Goal: Find specific page/section: Find specific page/section

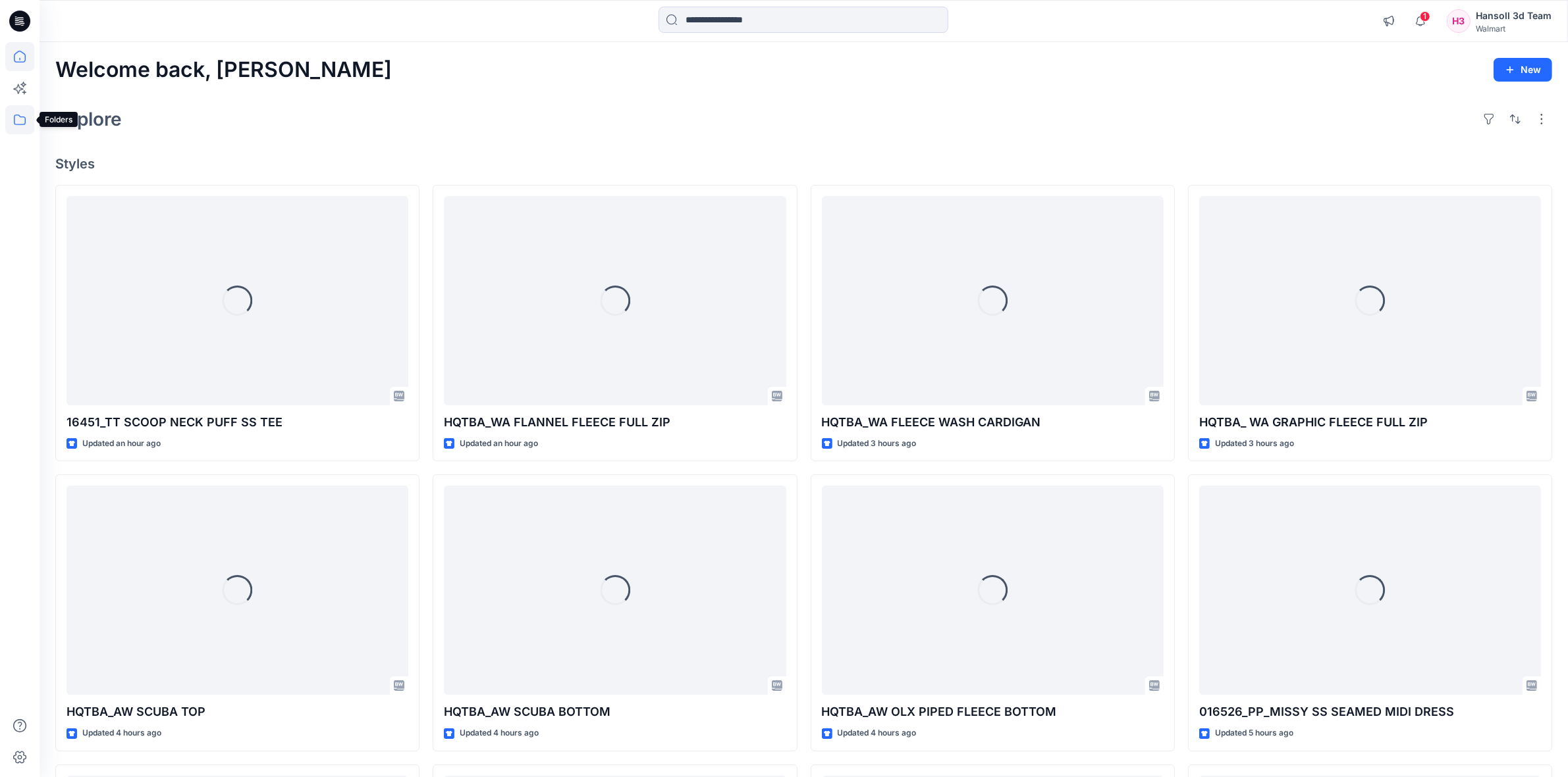
click at [23, 120] on icon at bounding box center [20, 119] width 29 height 29
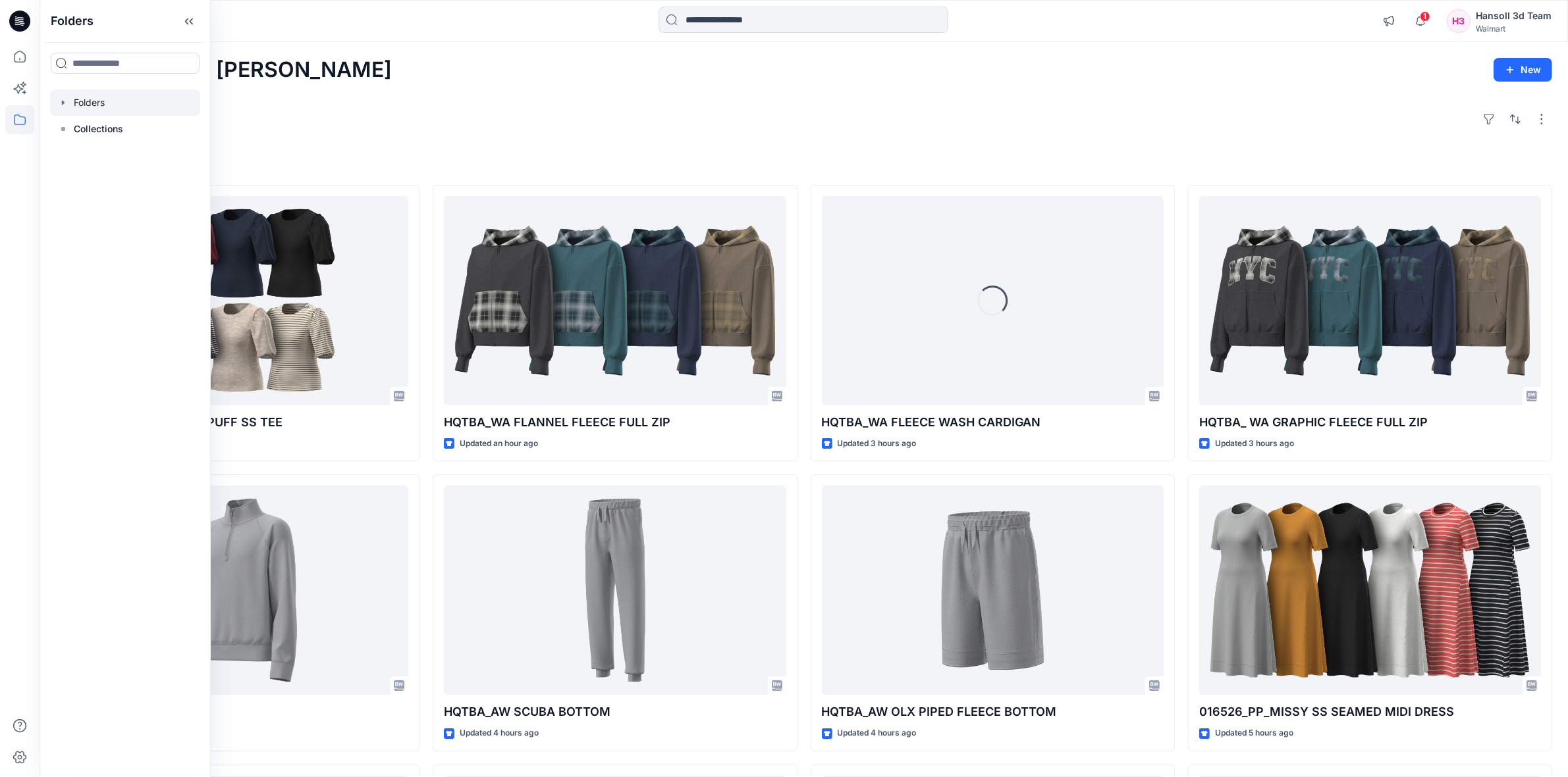
click at [102, 94] on div at bounding box center [125, 102] width 150 height 26
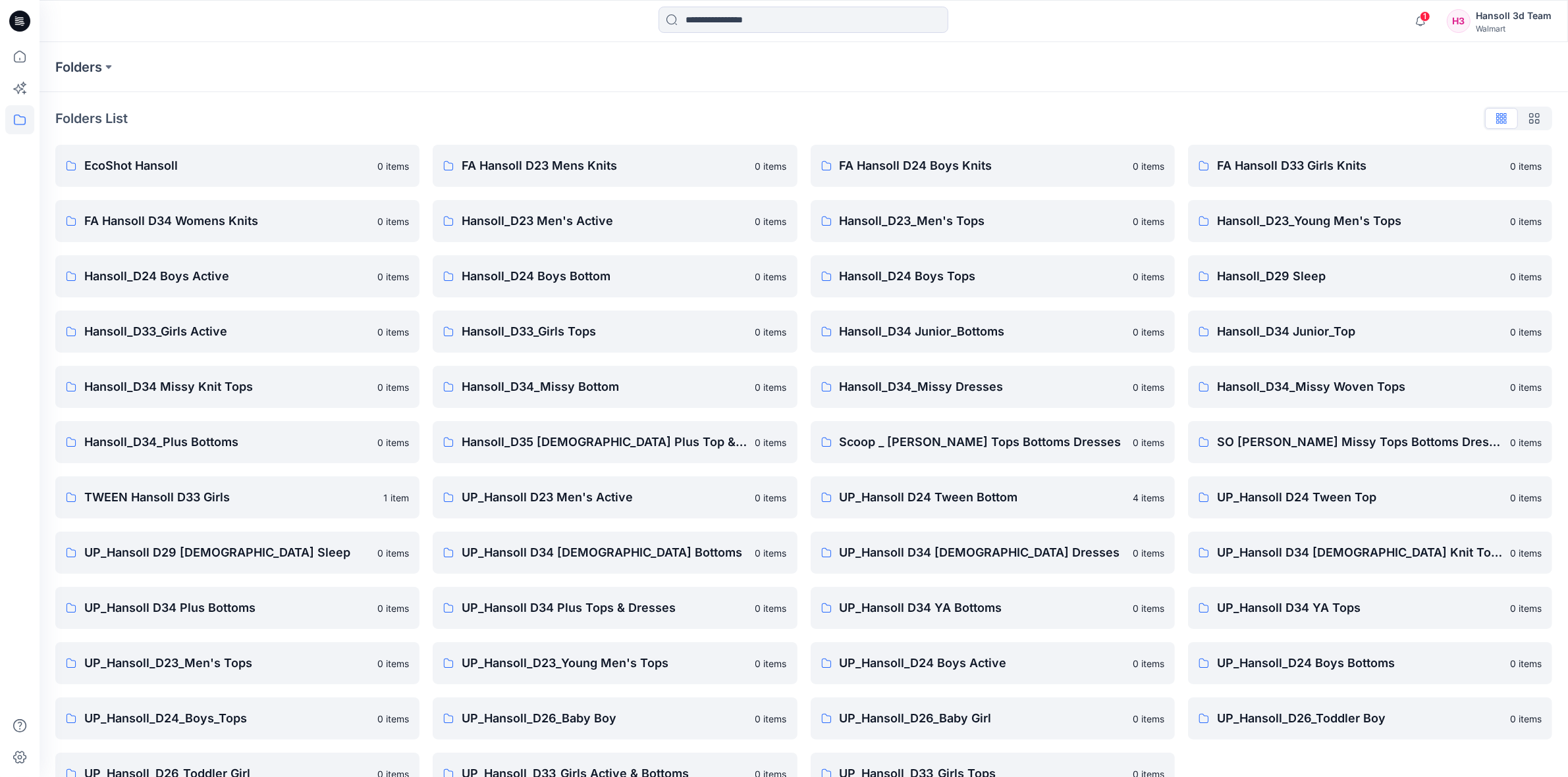
drag, startPoint x: 210, startPoint y: 23, endPoint x: 76, endPoint y: 38, distance: 134.8
click at [76, 38] on div "1 Notifications Your style 16451_TT SCOOP NECK PUFF SS TEE is ready 40 minutes …" at bounding box center [804, 20] width 1529 height 42
click at [172, 505] on link "TWEEN Hansoll D33 Girls 1 item" at bounding box center [237, 497] width 364 height 42
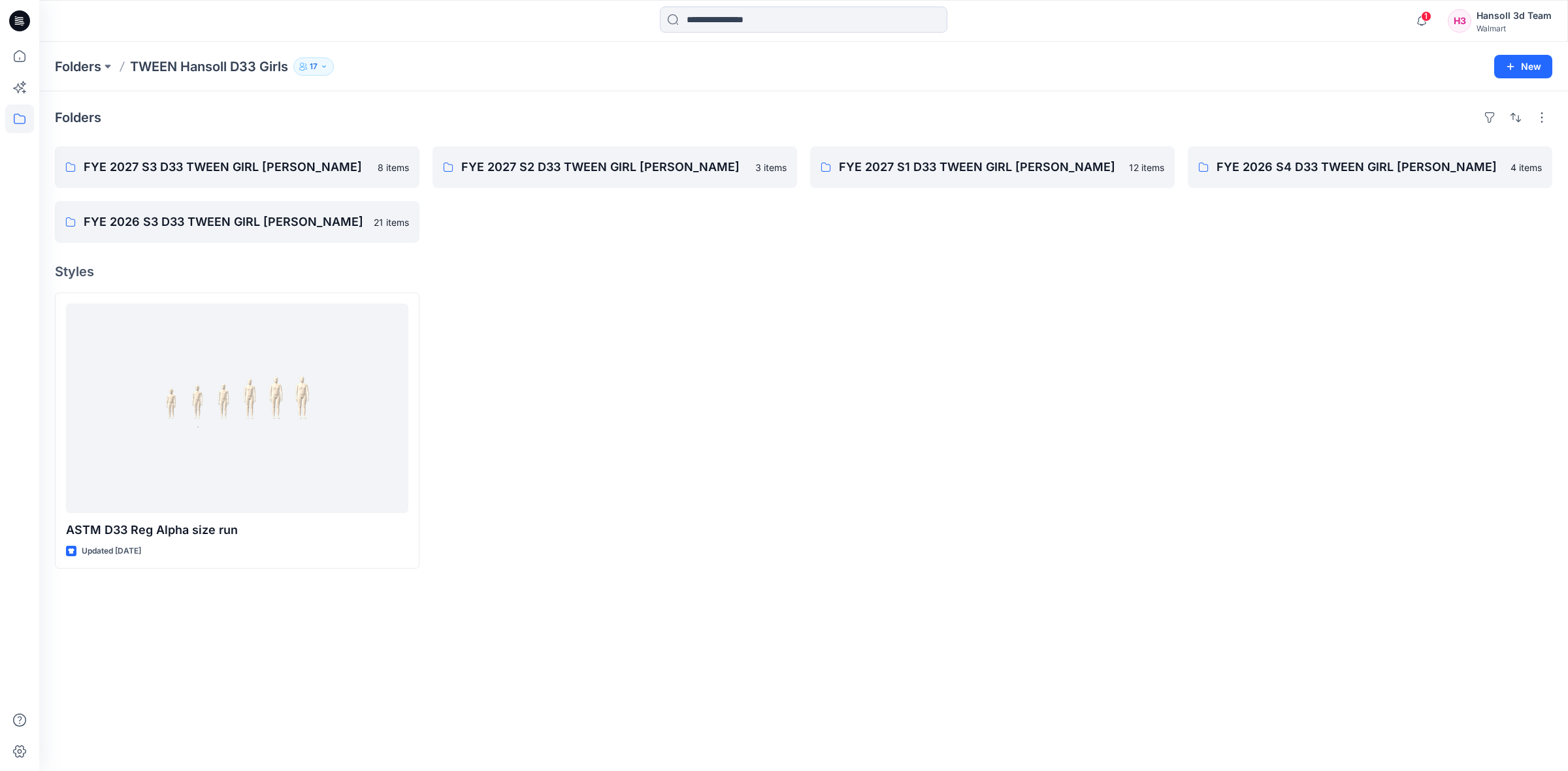
click at [597, 289] on div "Folders FYE 2027 S3 D33 TWEEN GIRL HANSOLL 8 items FYE 2026 S3 D33 TWEEN GIRL H…" at bounding box center [802, 431] width 1528 height 680
click at [238, 170] on p "FYE 2027 S3 D33 TWEEN GIRL HANSOLL" at bounding box center [236, 167] width 305 height 18
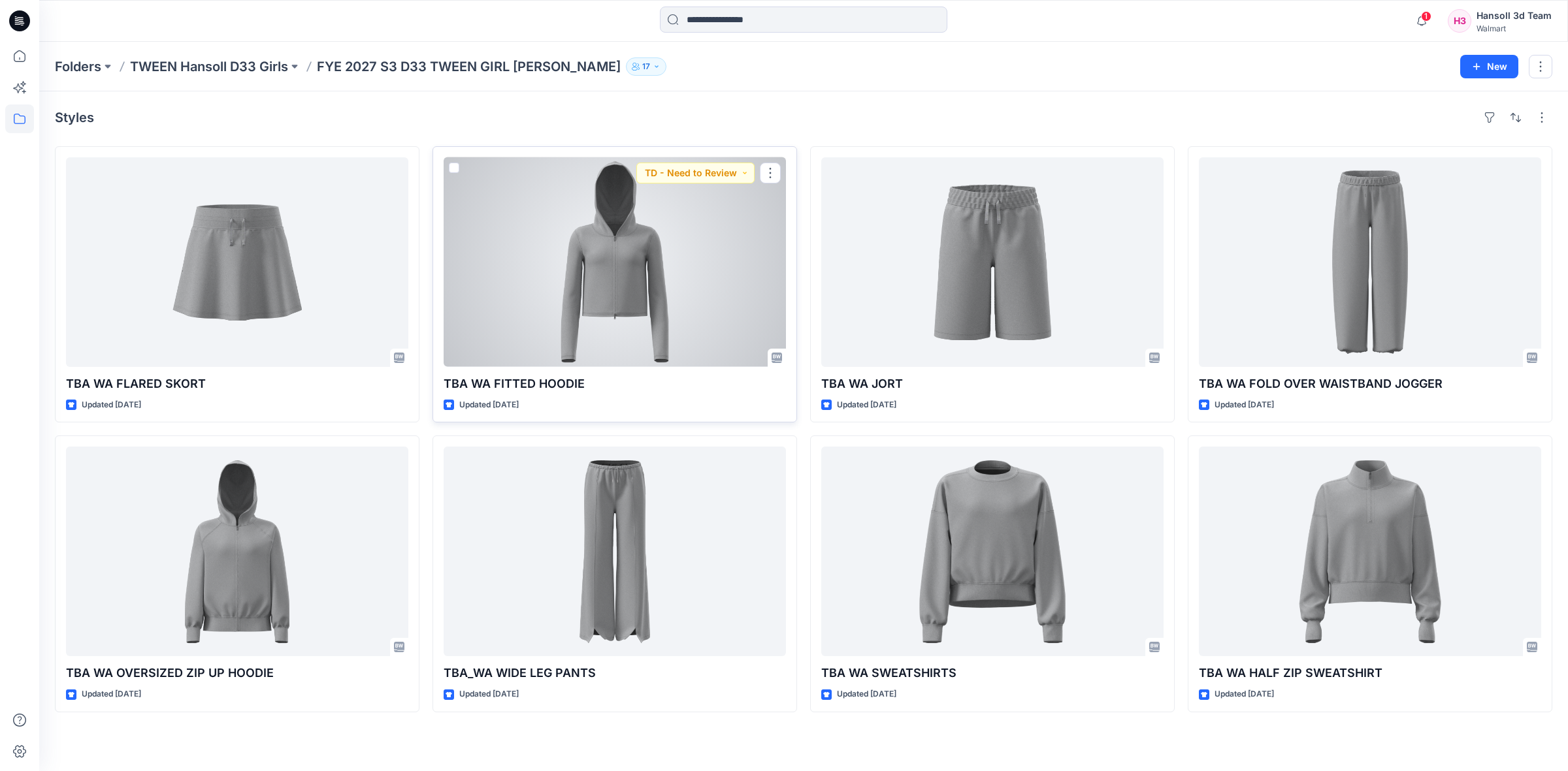
click at [556, 235] on div at bounding box center [614, 261] width 343 height 210
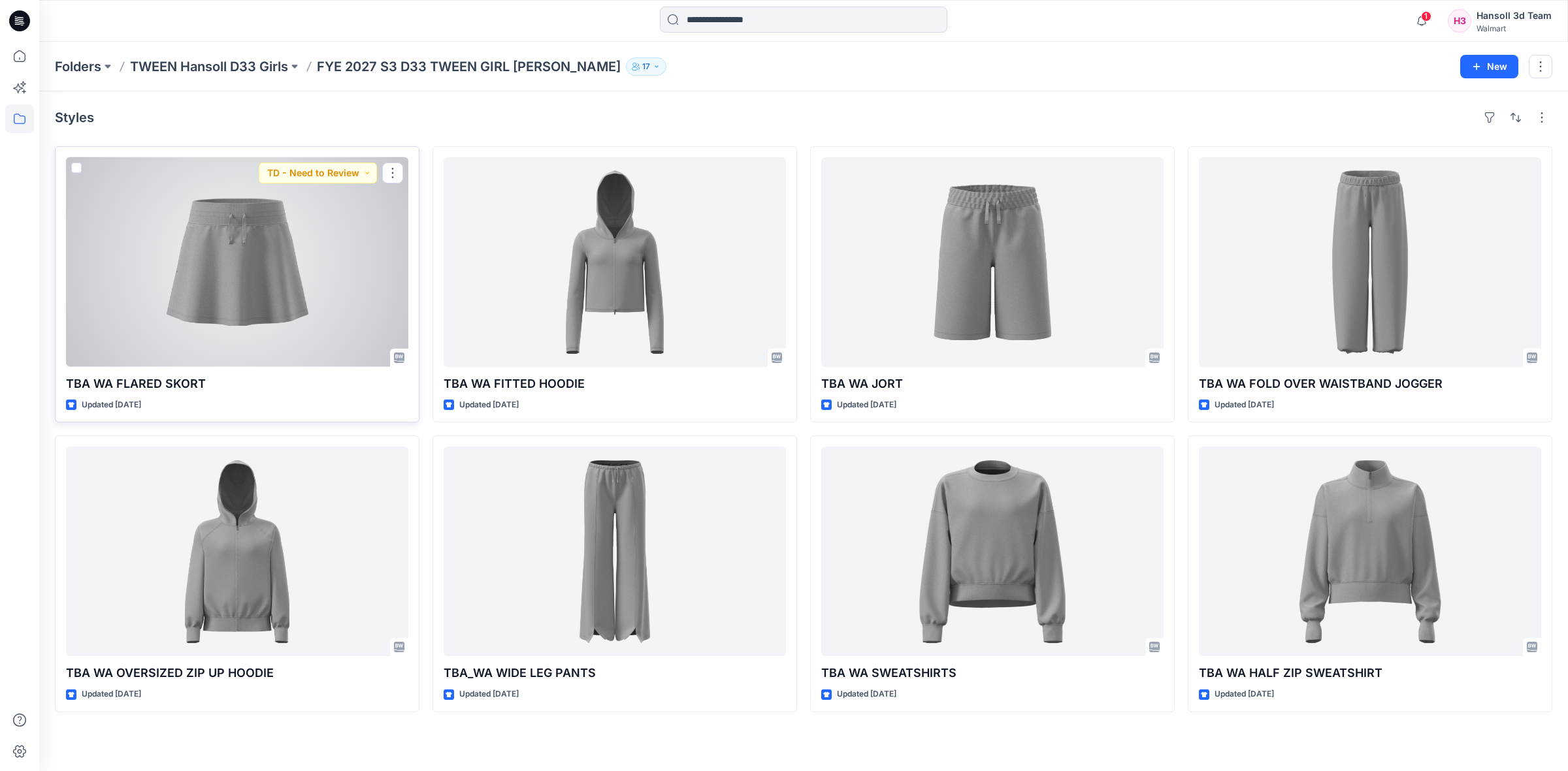
click at [151, 271] on div at bounding box center [236, 261] width 343 height 210
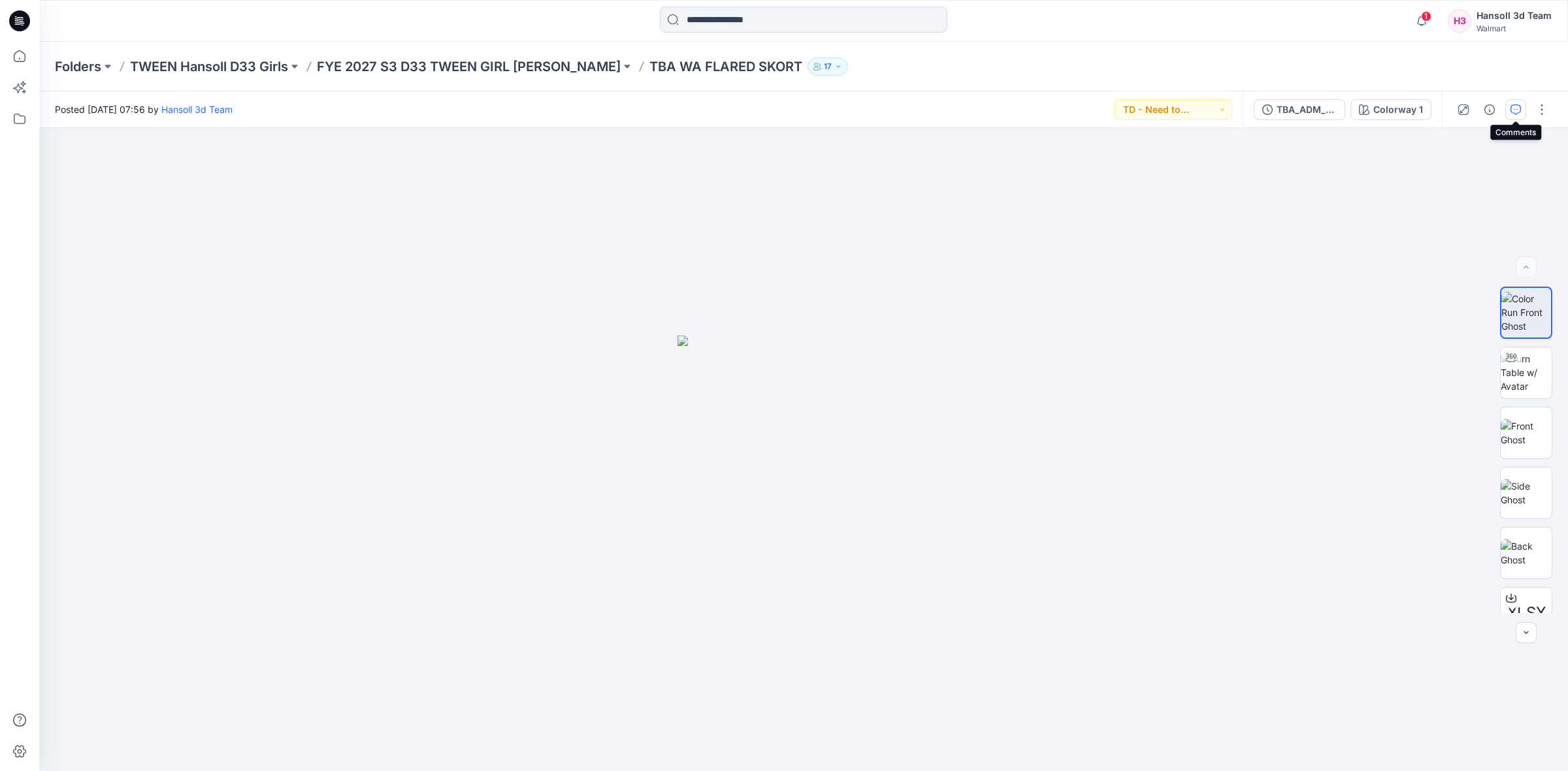
click at [1510, 110] on icon "button" at bounding box center [1514, 109] width 10 height 10
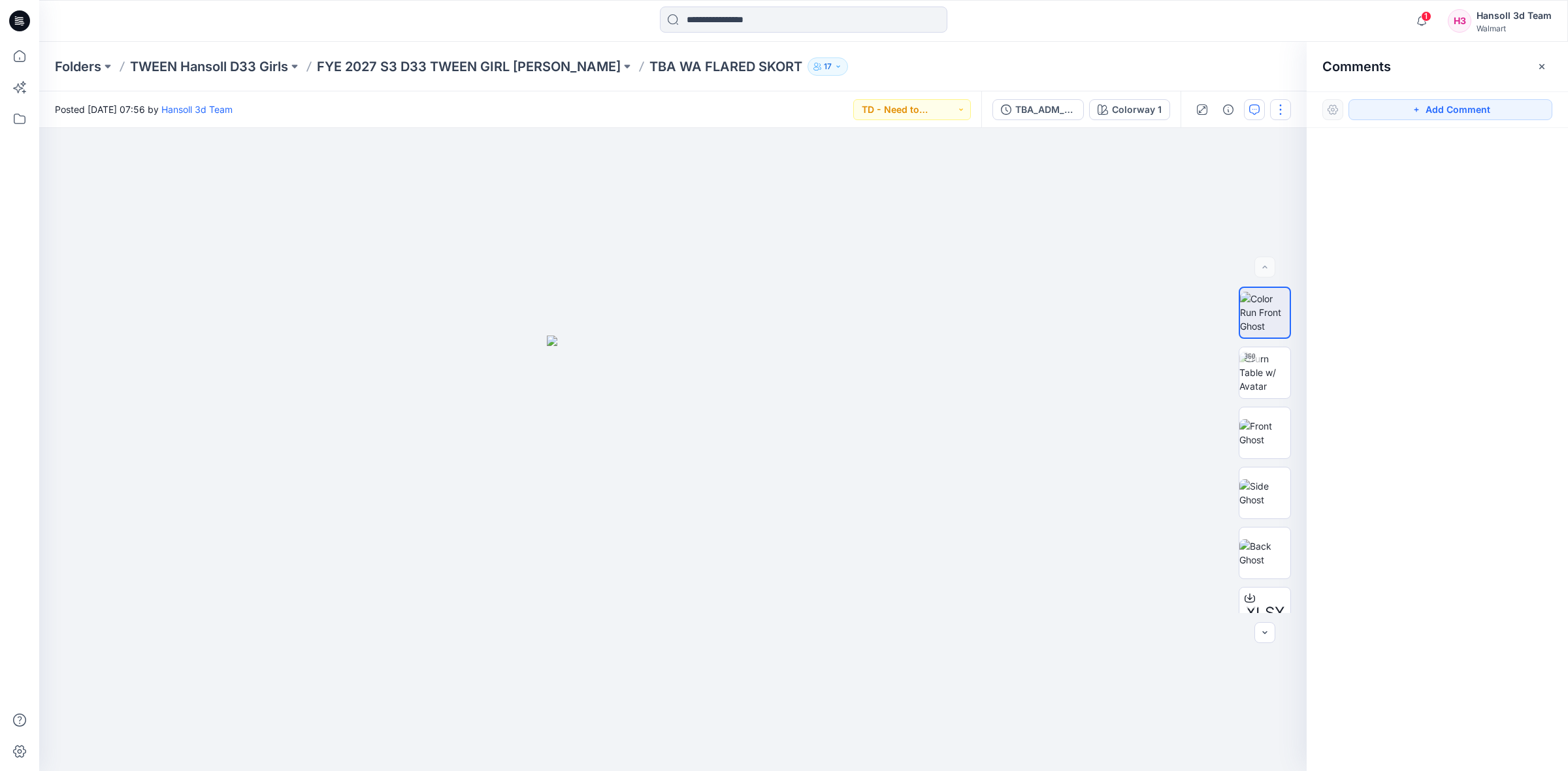
click at [1282, 110] on button "button" at bounding box center [1280, 110] width 21 height 21
click at [1233, 109] on button "button" at bounding box center [1227, 110] width 21 height 21
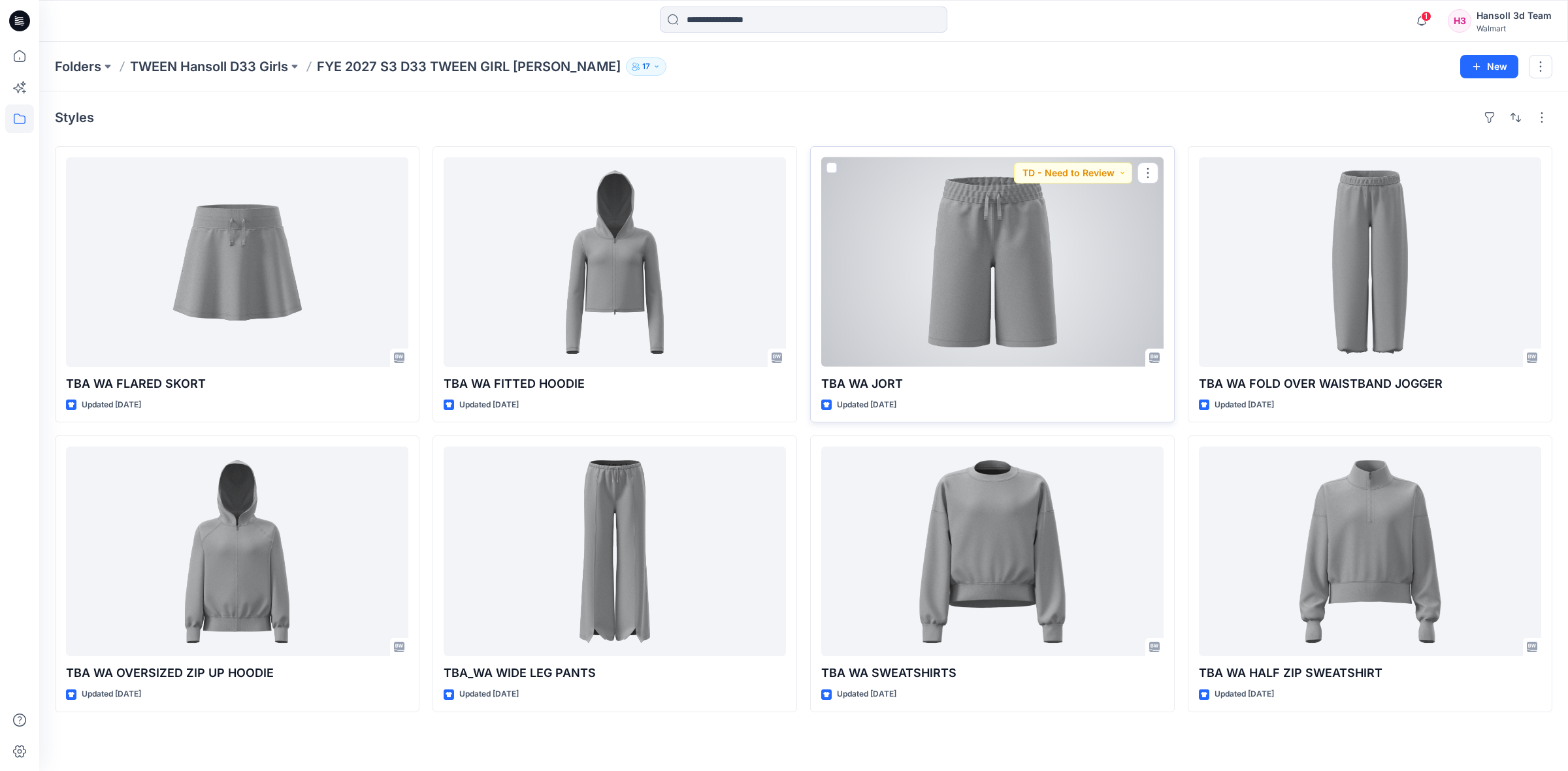
click at [1006, 305] on div at bounding box center [992, 261] width 343 height 210
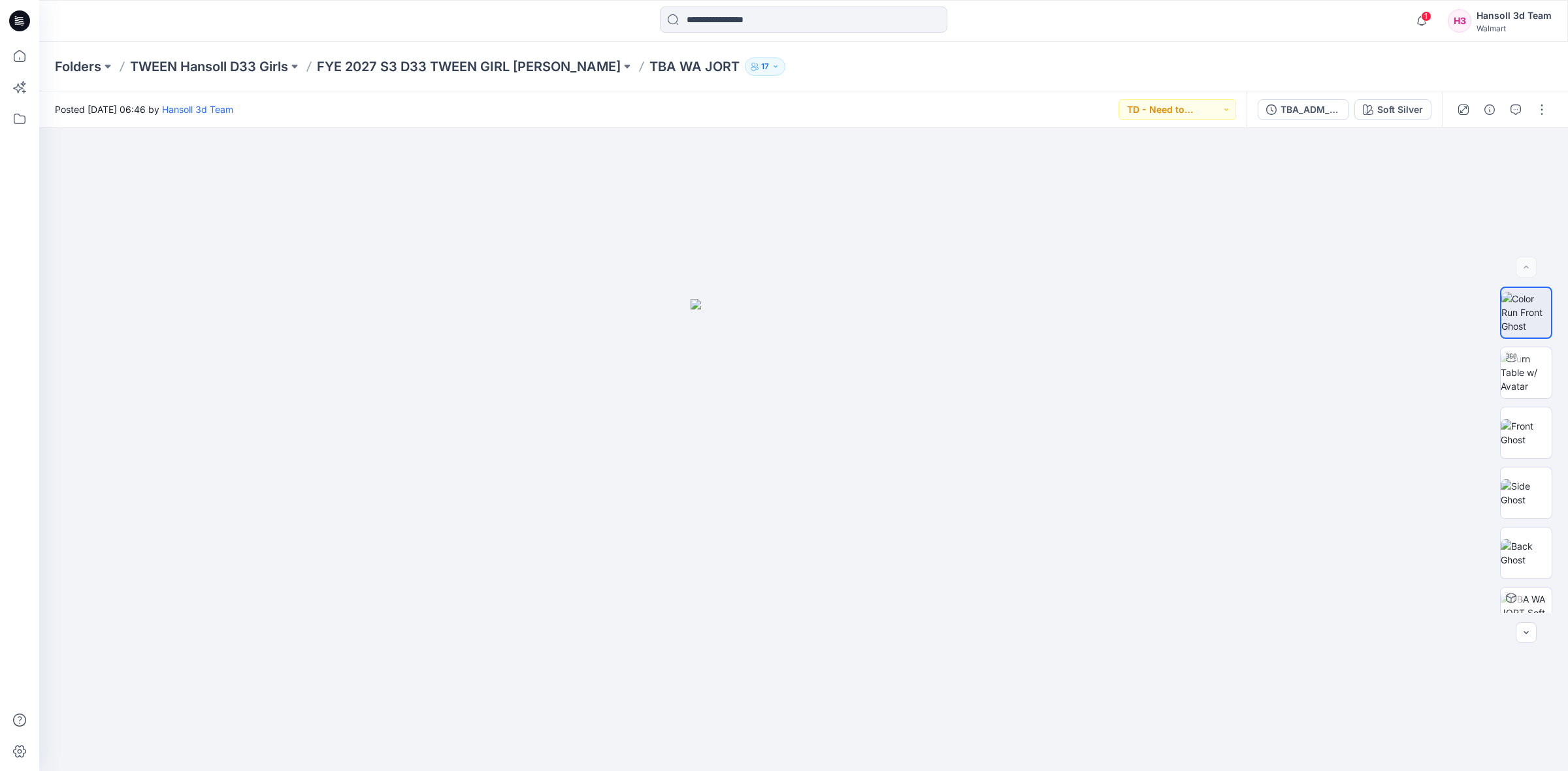
click at [1513, 119] on div at bounding box center [1502, 110] width 121 height 37
click at [1517, 98] on div at bounding box center [1502, 110] width 121 height 37
click at [1514, 98] on div at bounding box center [1502, 110] width 121 height 37
click at [1515, 102] on button "button" at bounding box center [1515, 110] width 21 height 21
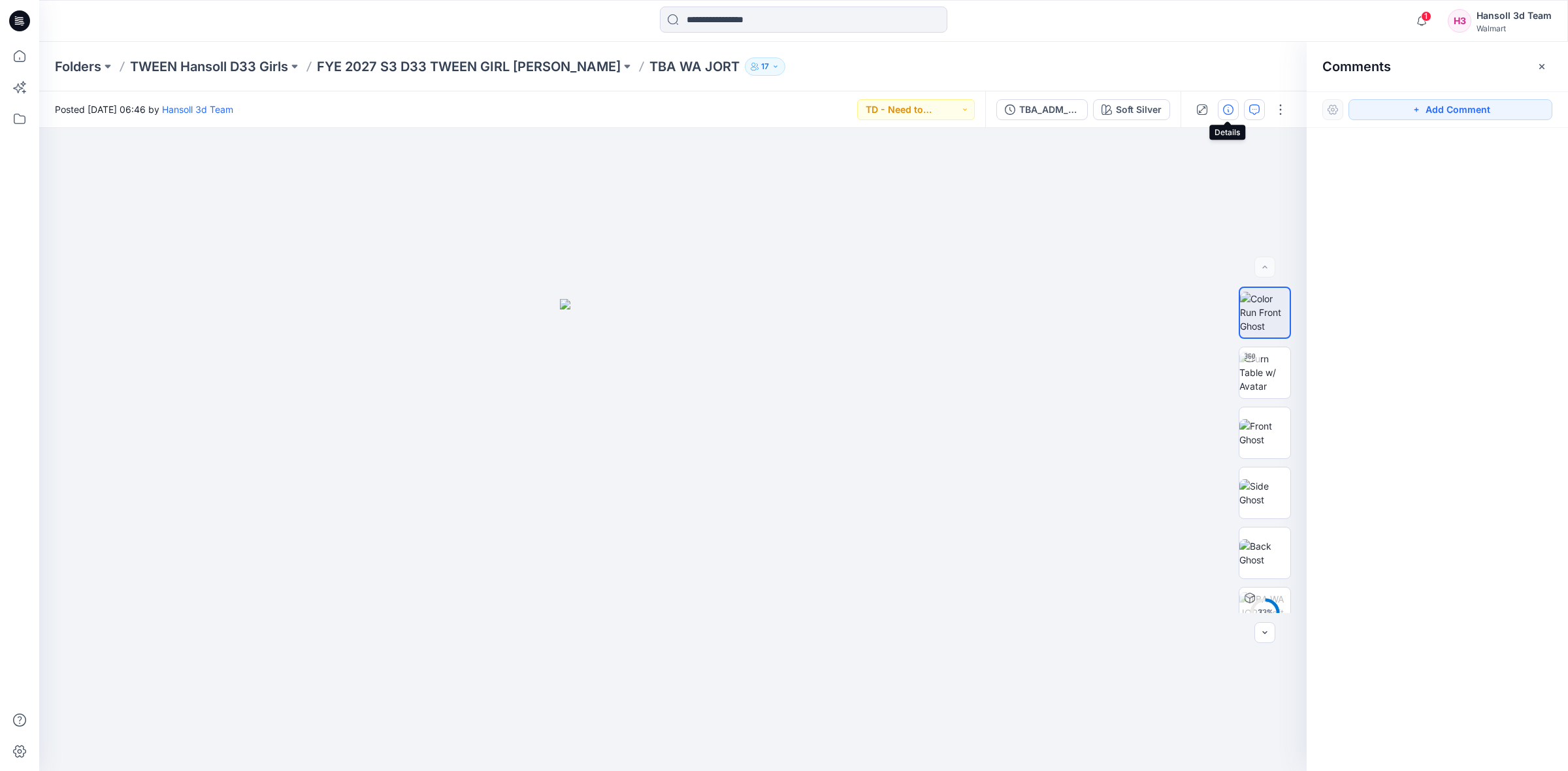
click at [1228, 106] on icon "button" at bounding box center [1227, 109] width 10 height 10
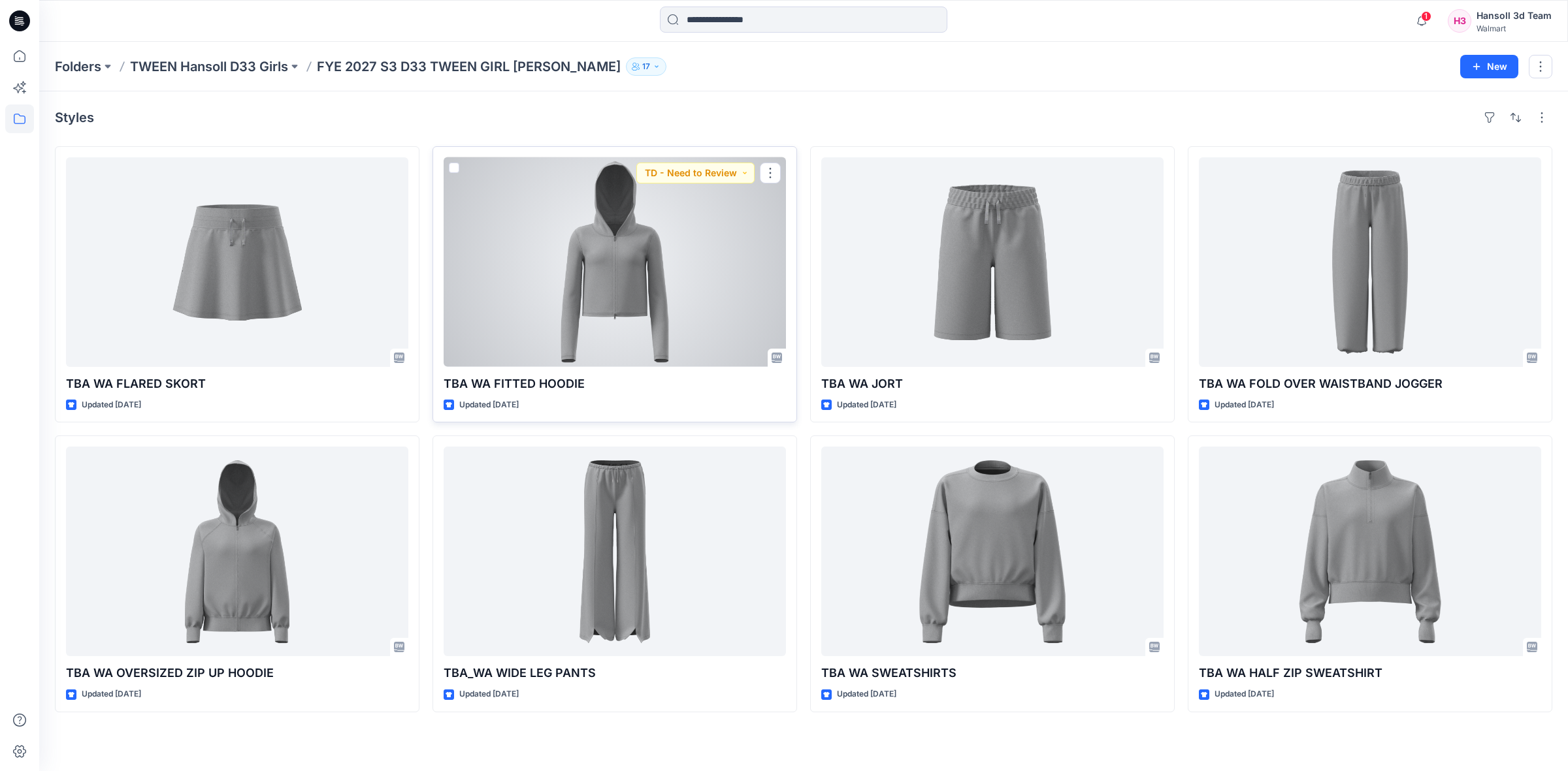
click at [625, 295] on div at bounding box center [614, 261] width 343 height 210
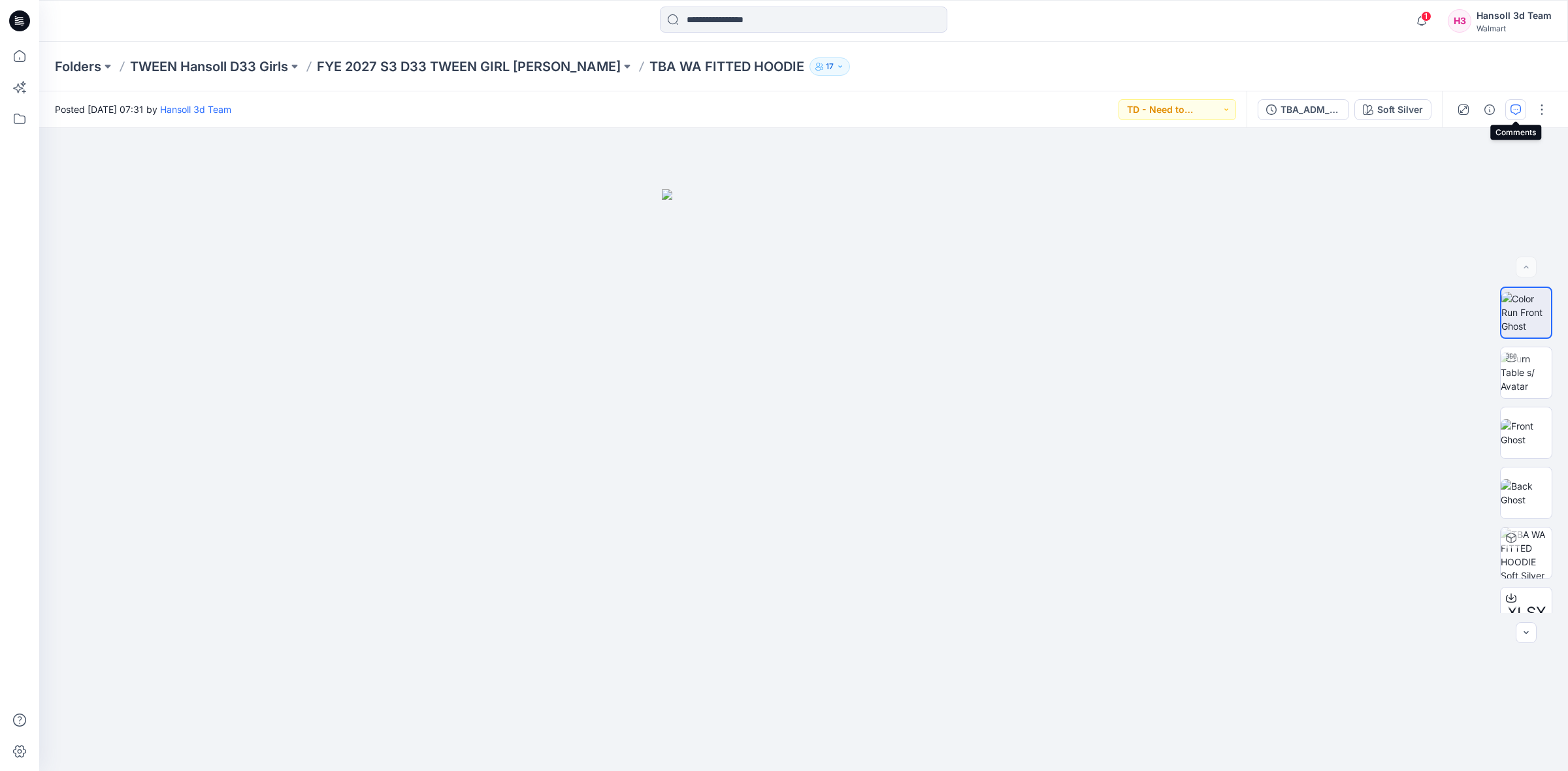
click at [1514, 106] on icon "button" at bounding box center [1514, 109] width 10 height 10
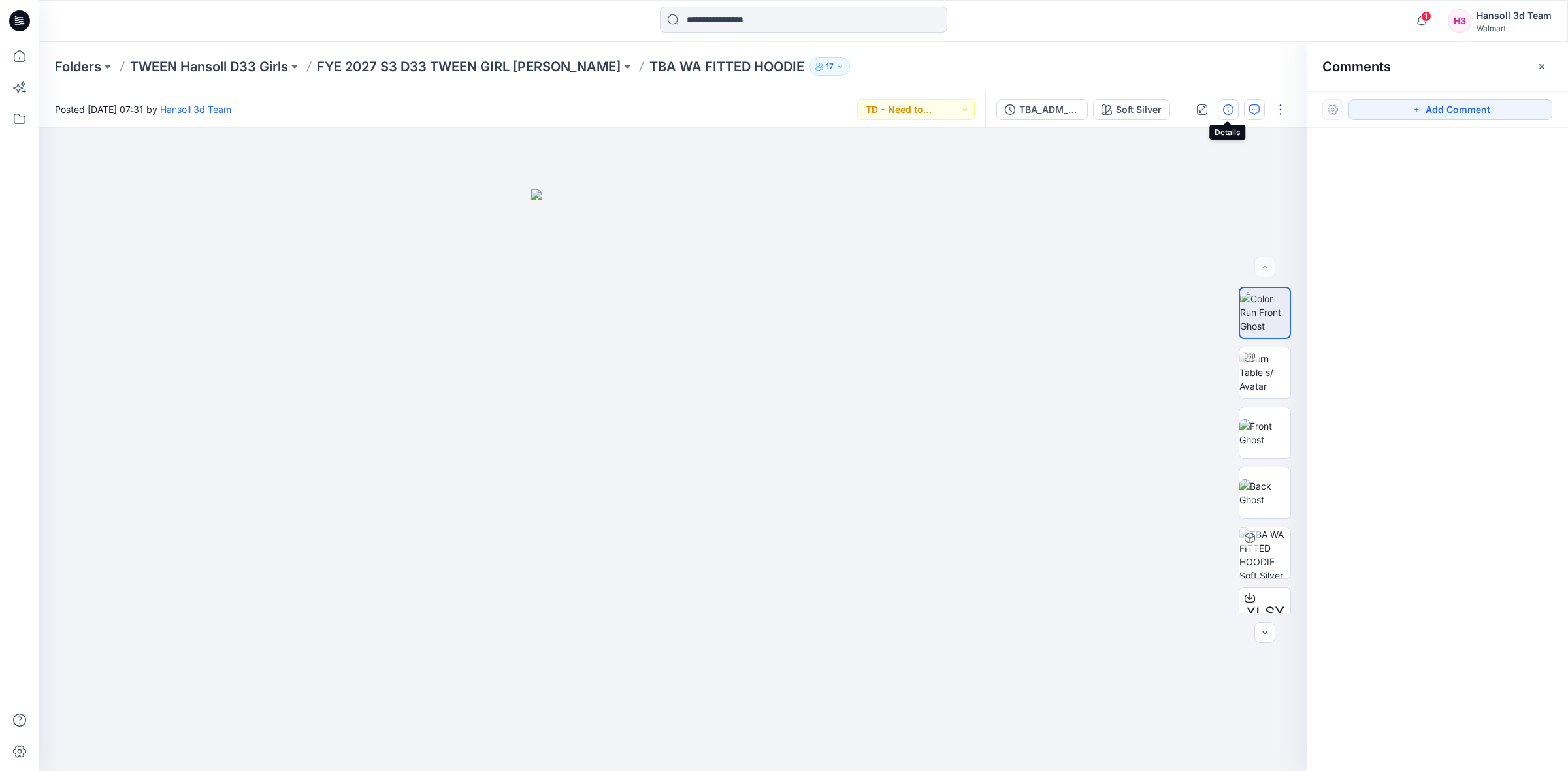
click at [1232, 108] on icon "button" at bounding box center [1227, 109] width 10 height 10
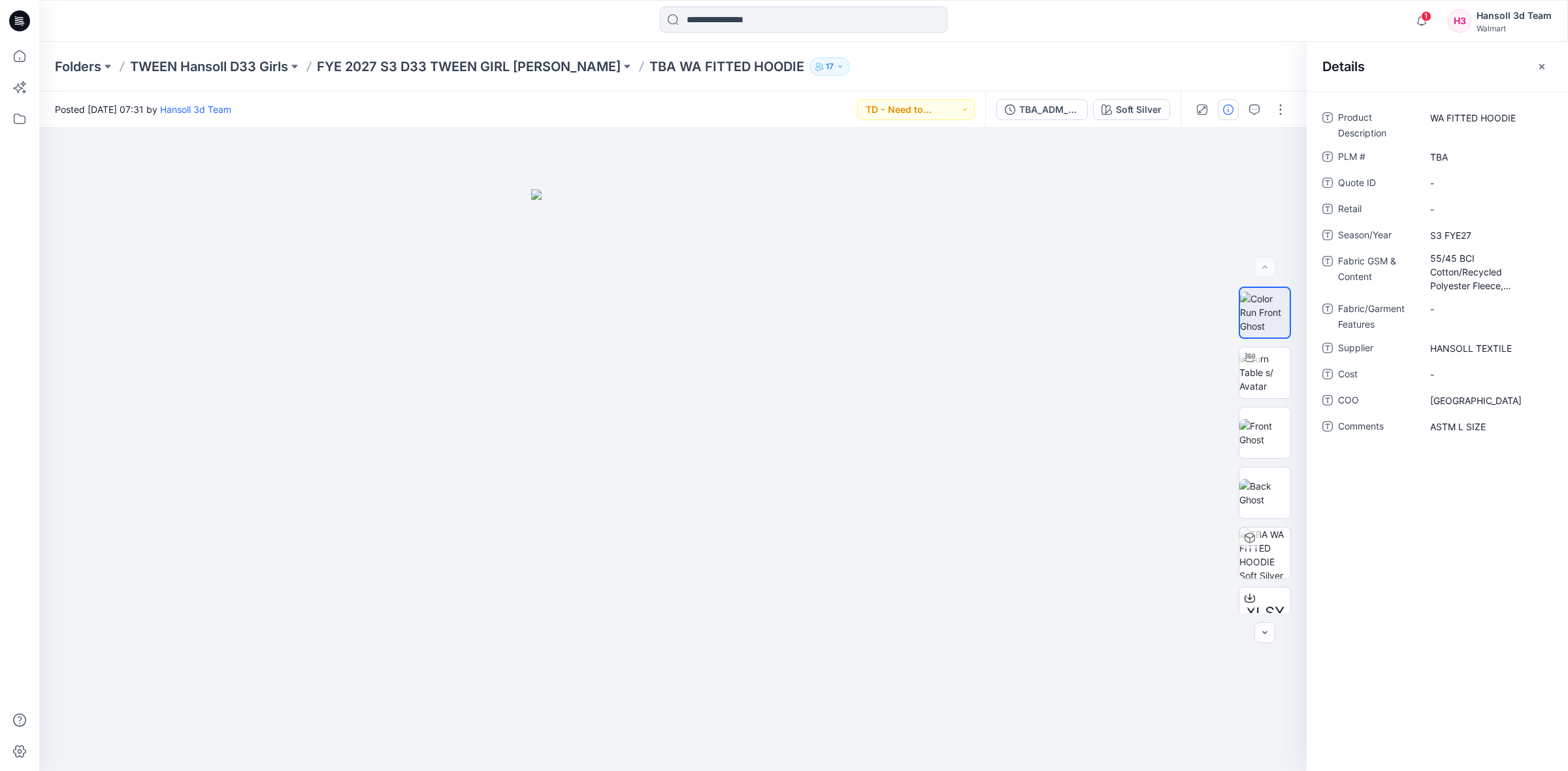
click at [1526, 60] on div "Details" at bounding box center [1437, 66] width 261 height 49
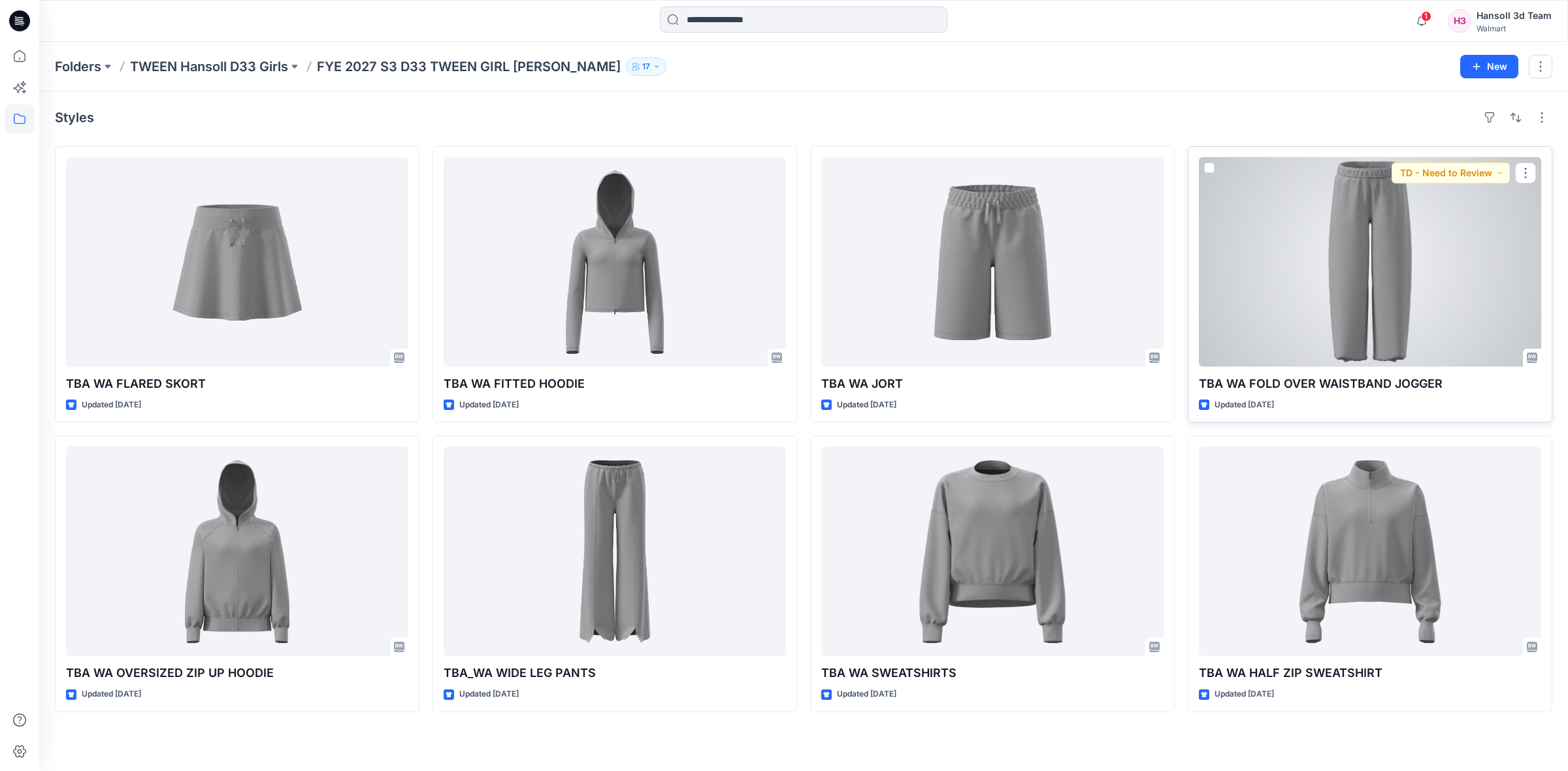
click at [1377, 280] on div at bounding box center [1369, 261] width 343 height 210
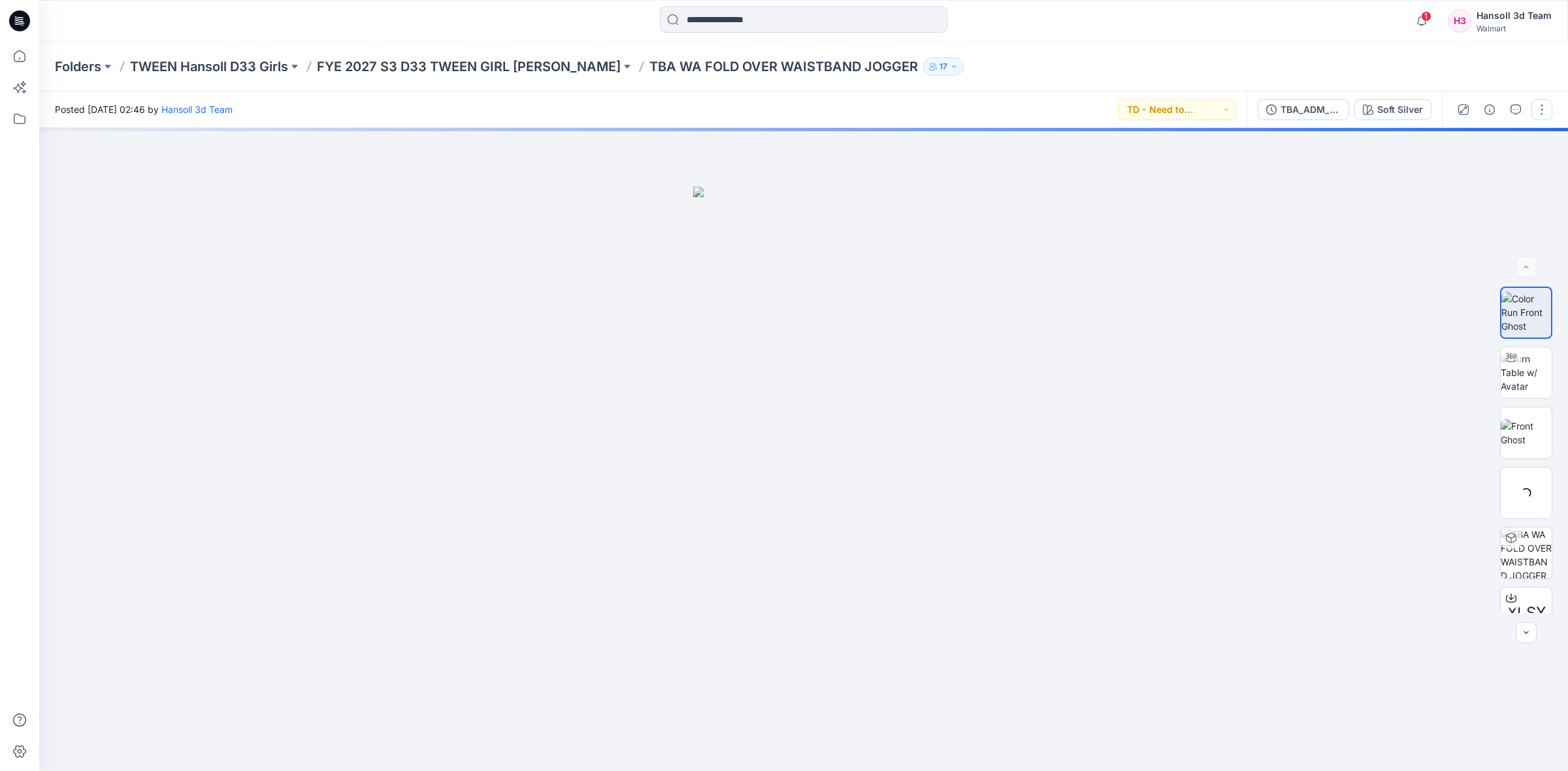
click at [1545, 108] on button "button" at bounding box center [1541, 110] width 21 height 21
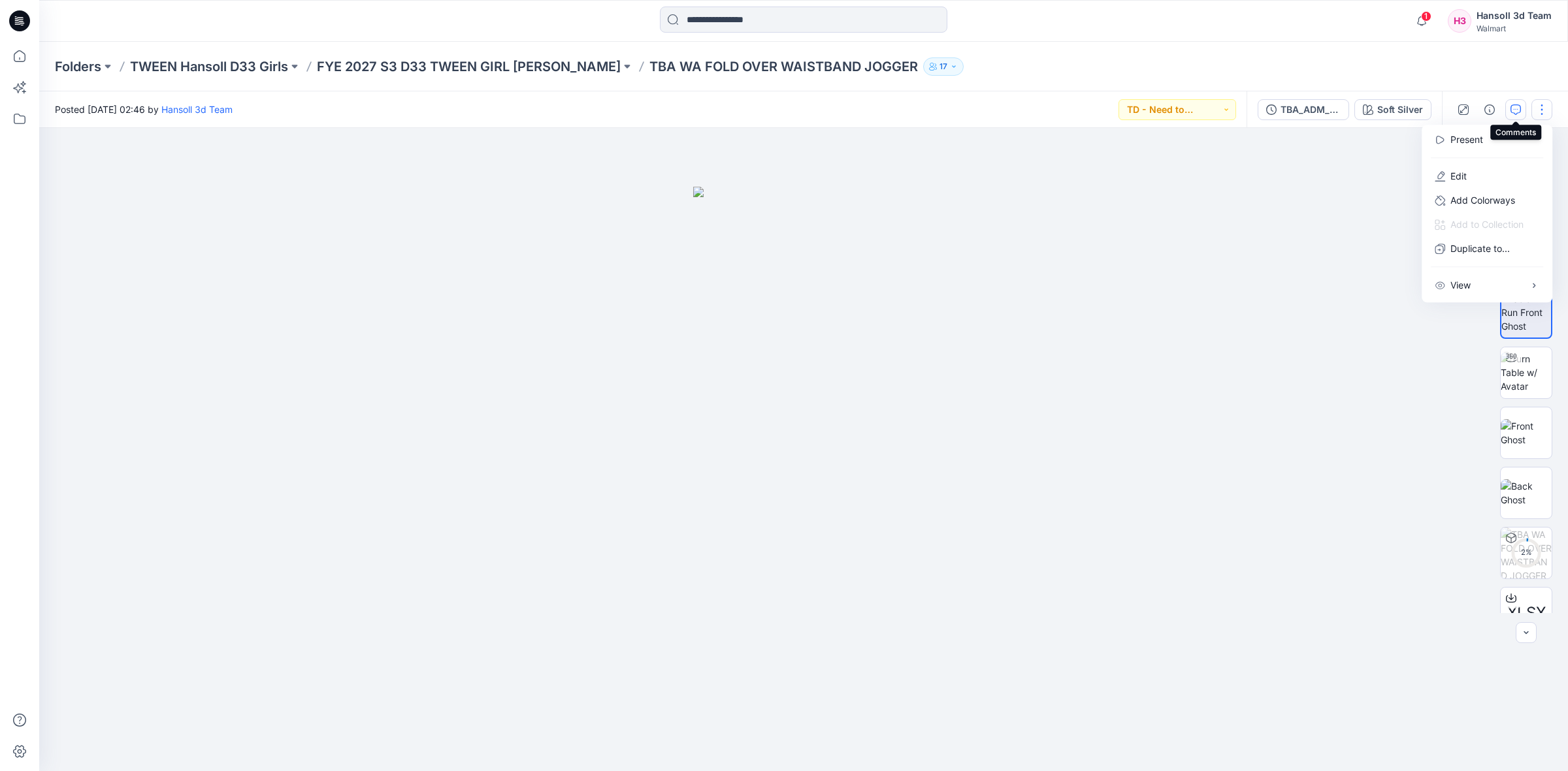
click at [1511, 110] on icon "button" at bounding box center [1514, 109] width 10 height 10
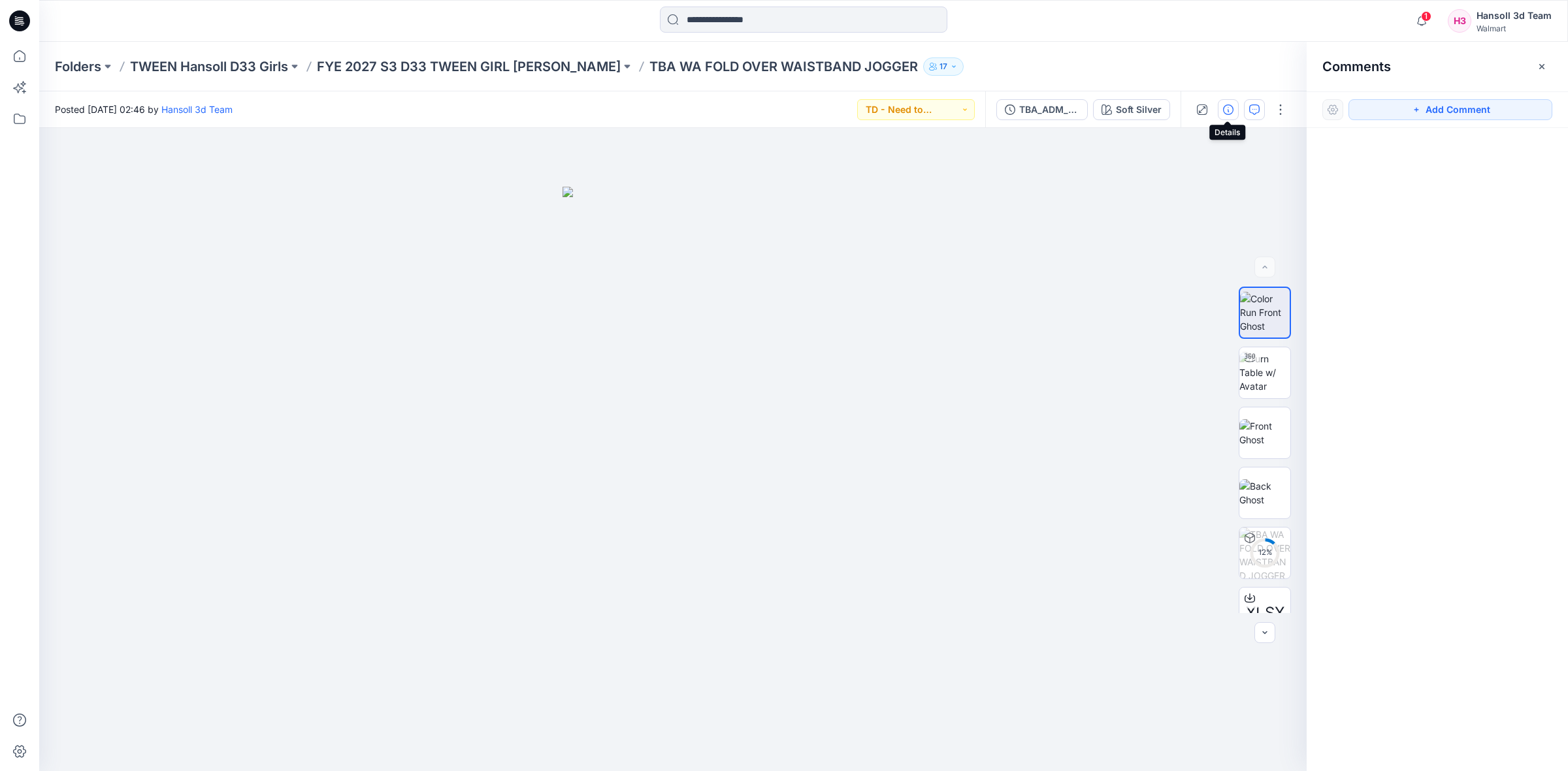
click at [1229, 110] on icon "button" at bounding box center [1227, 109] width 10 height 10
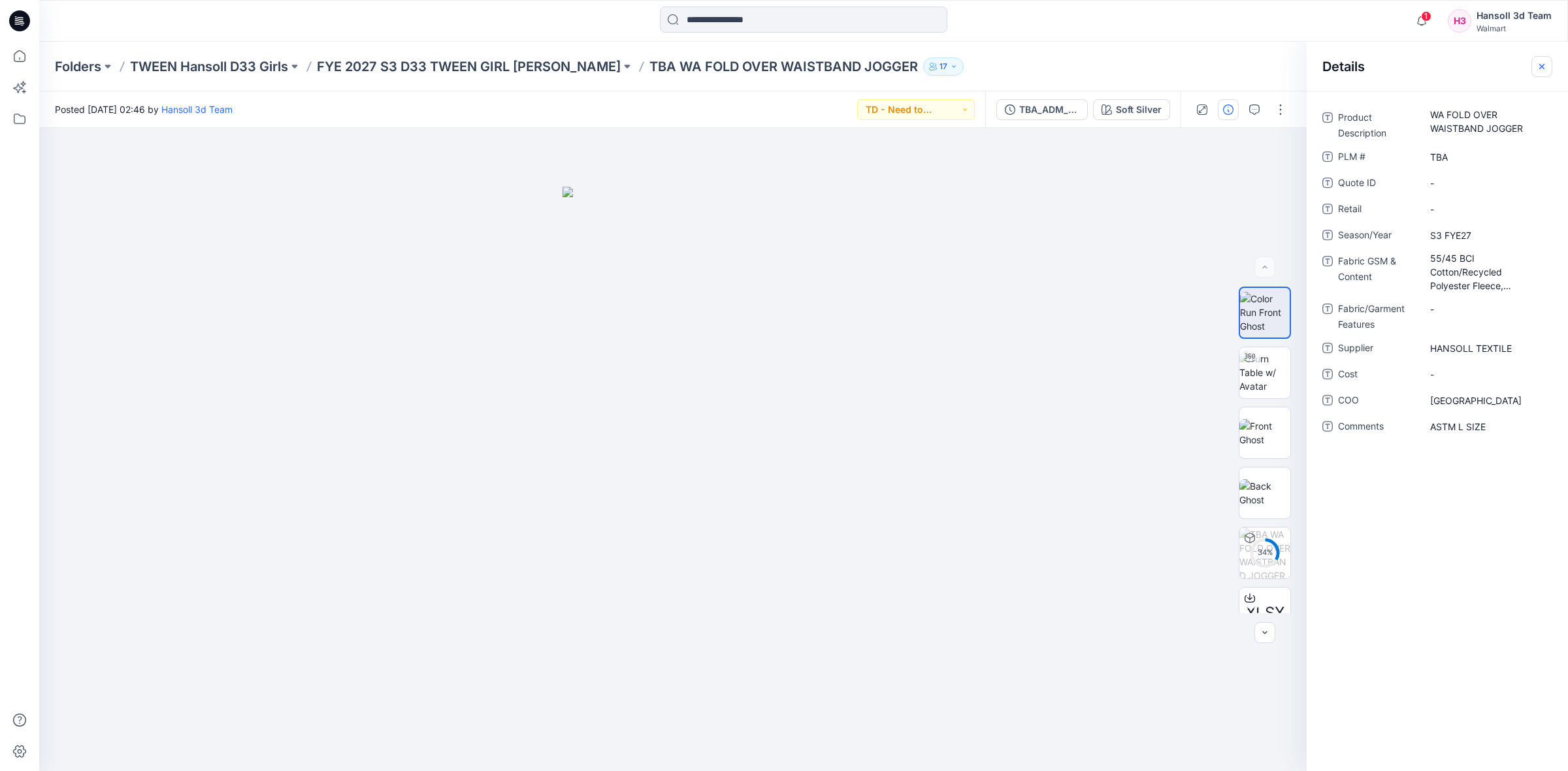
click at [1543, 64] on icon "button" at bounding box center [1541, 66] width 6 height 6
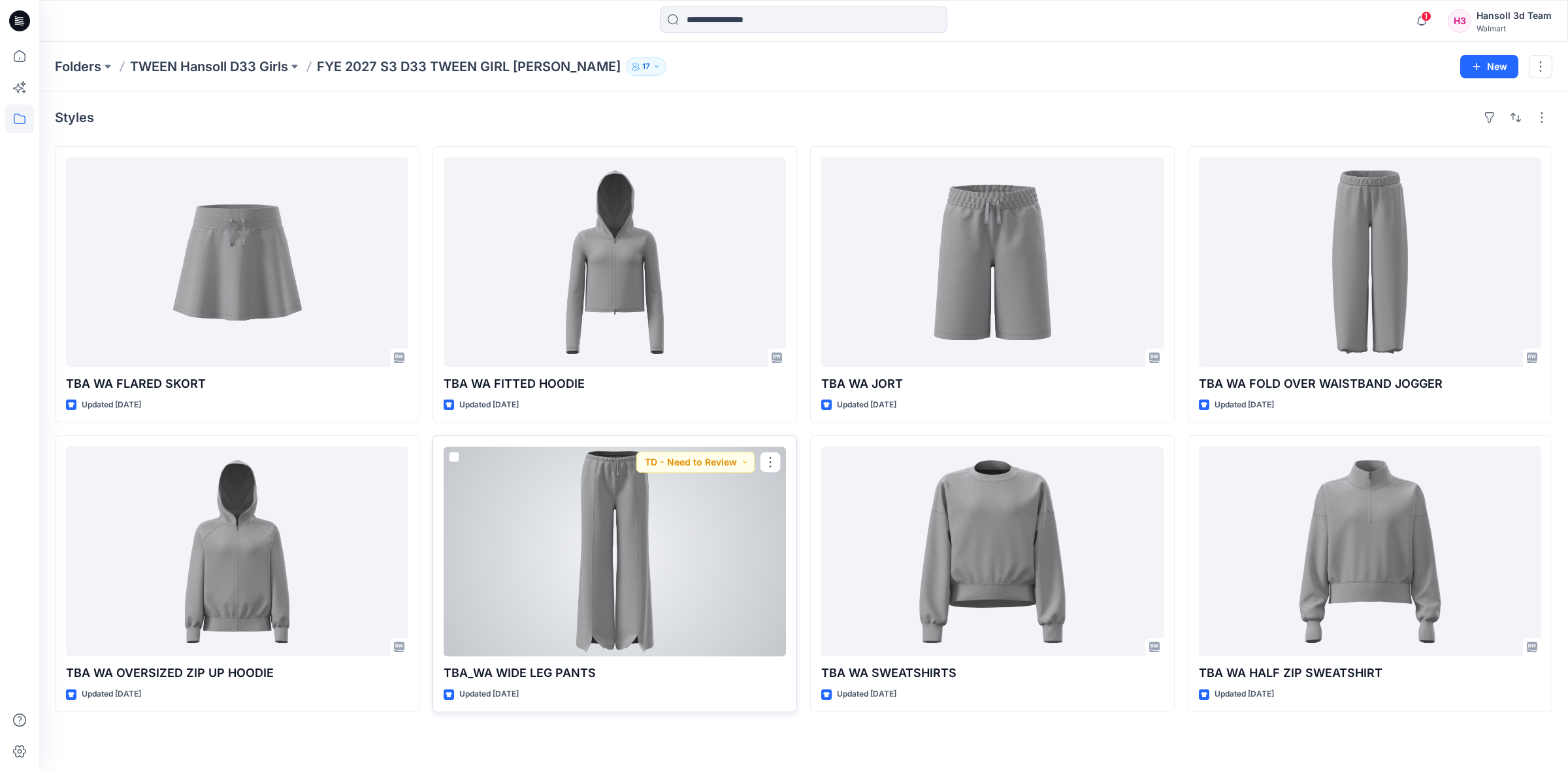
click at [632, 562] on div at bounding box center [614, 551] width 343 height 210
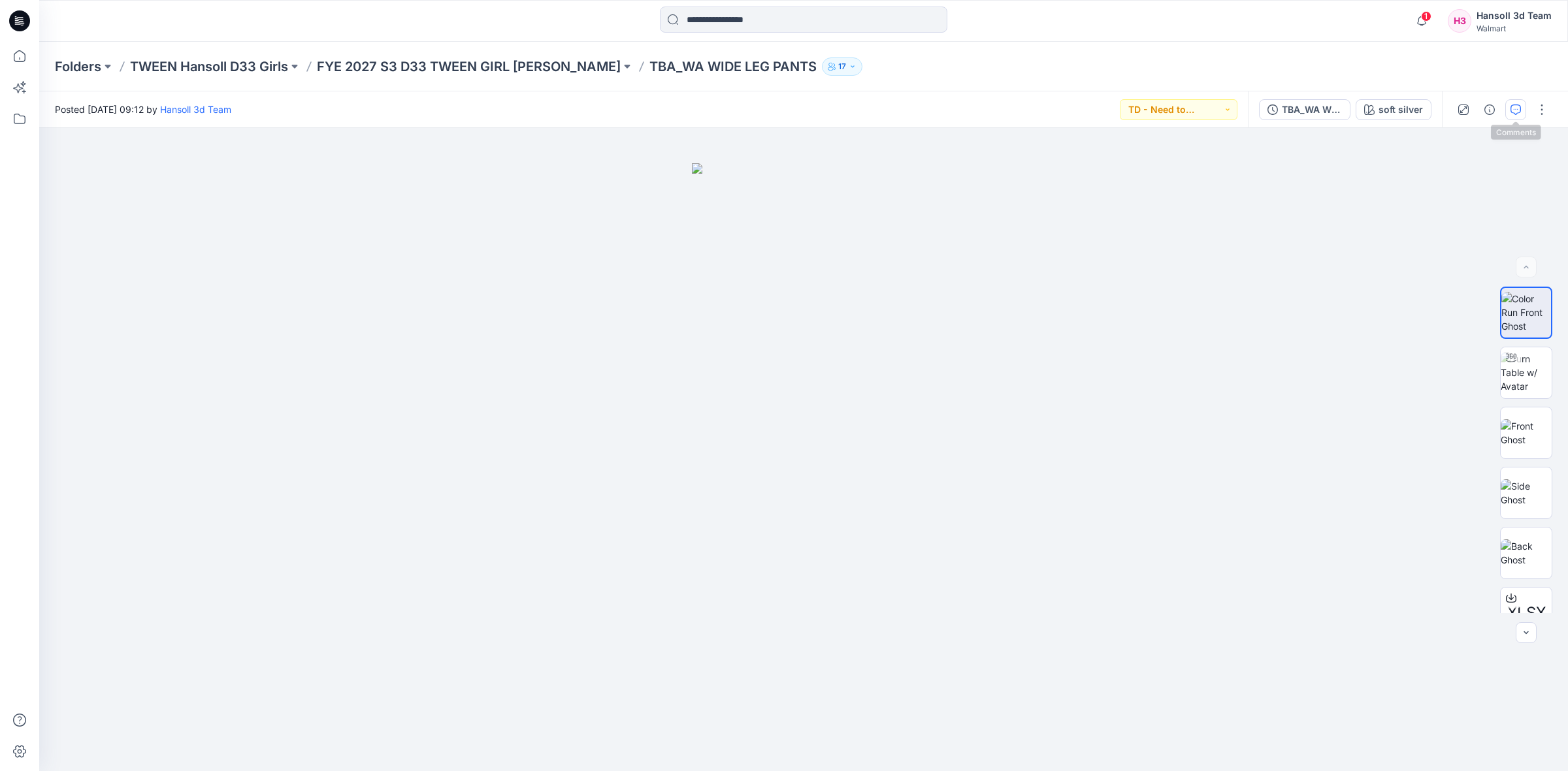
click at [1511, 105] on icon "button" at bounding box center [1514, 109] width 10 height 10
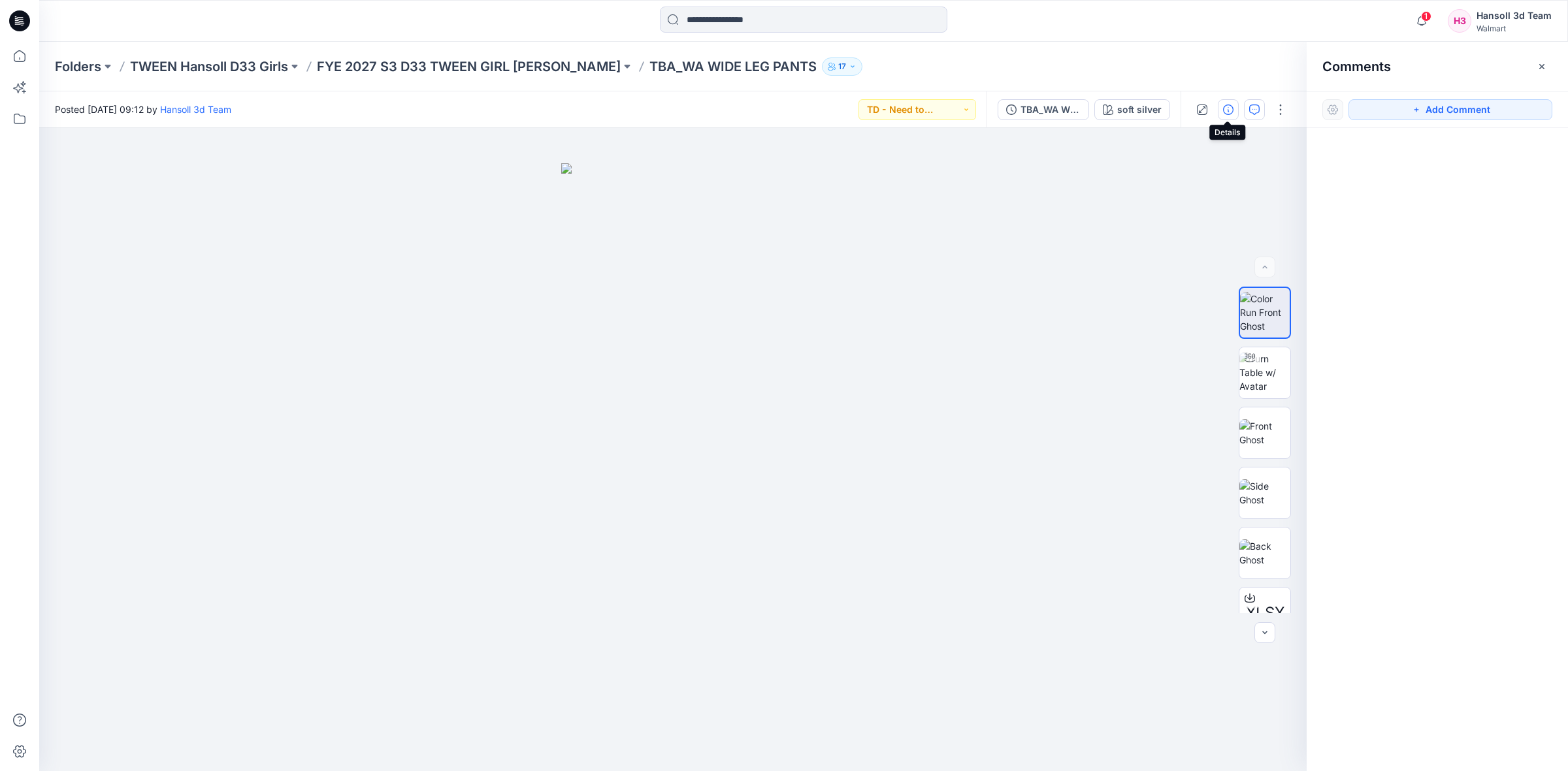
click at [1226, 100] on button "button" at bounding box center [1227, 110] width 21 height 21
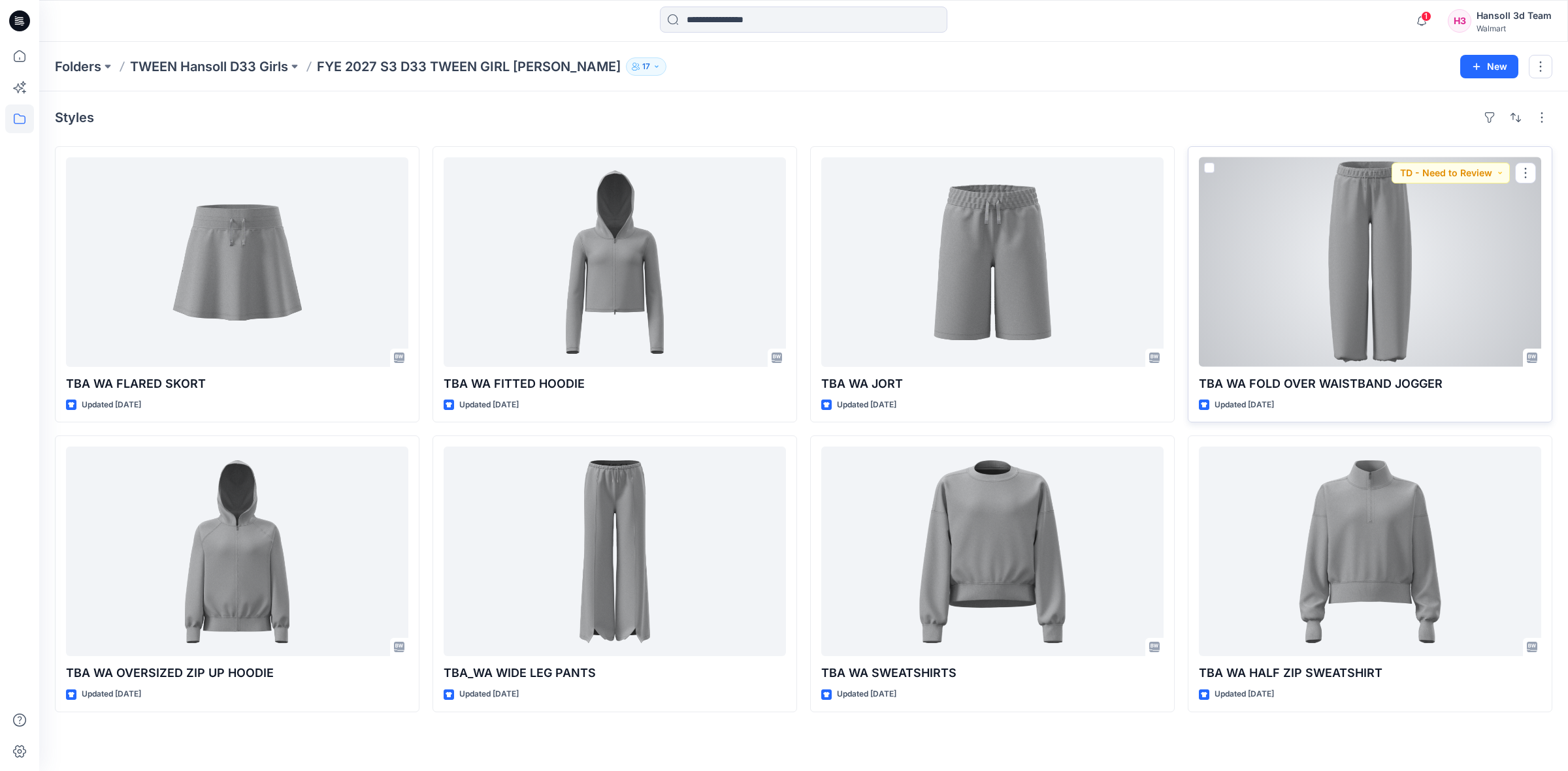
click at [1363, 235] on div at bounding box center [1369, 261] width 343 height 210
